Goal: Task Accomplishment & Management: Manage account settings

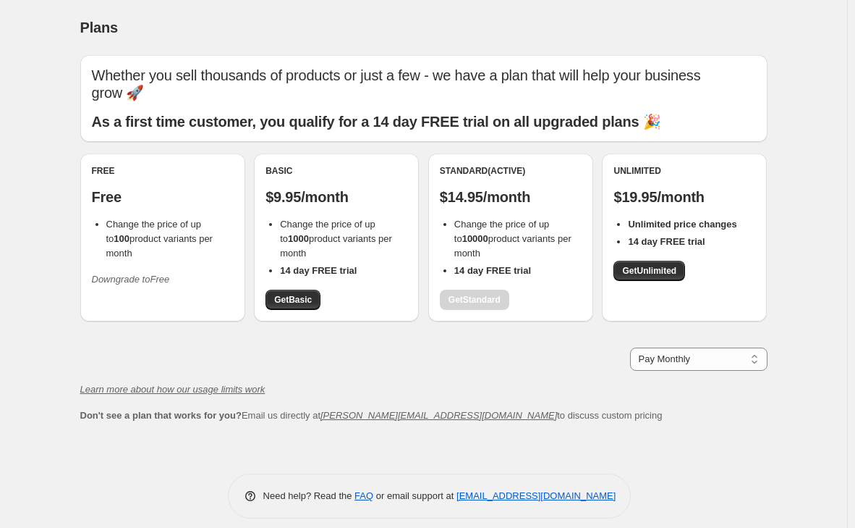
click at [184, 270] on div "Free Free Change the price of up to 100 product variants per month Downgrade to…" at bounding box center [163, 228] width 142 height 126
click at [135, 274] on icon "Downgrade to Free" at bounding box center [131, 279] width 78 height 11
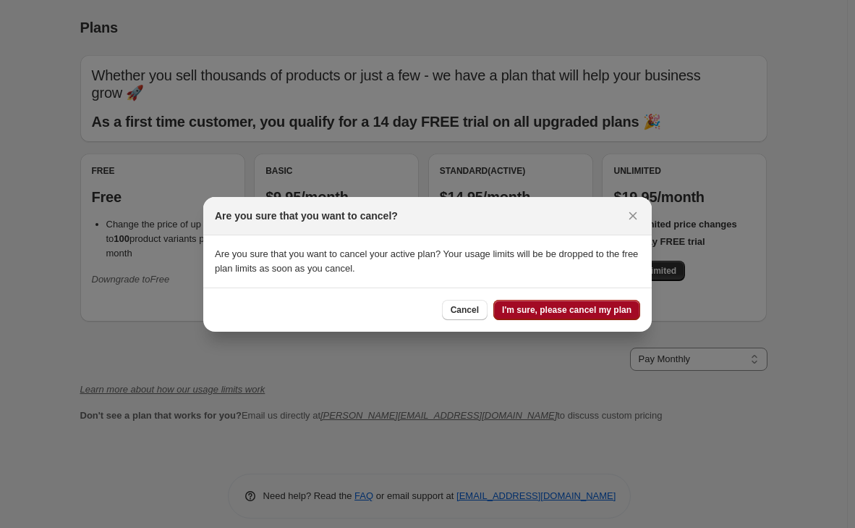
click at [551, 307] on span "I'm sure, please cancel my plan" at bounding box center [567, 310] width 130 height 12
